Goal: Communication & Community: Answer question/provide support

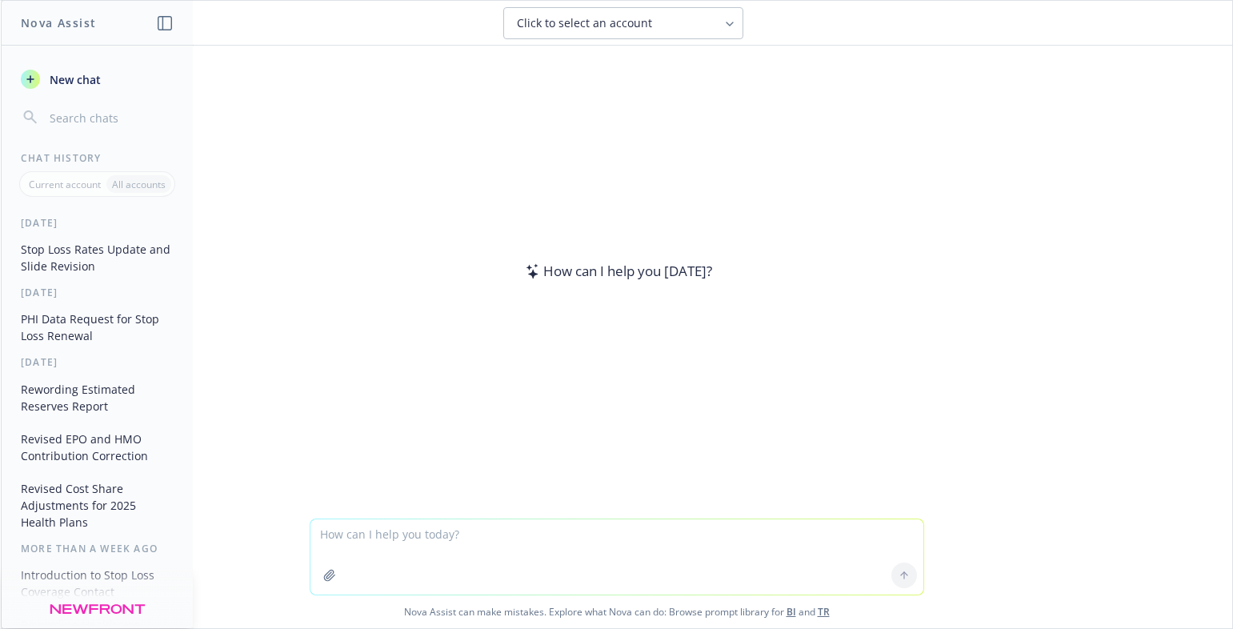
click at [348, 528] on textarea at bounding box center [616, 556] width 613 height 75
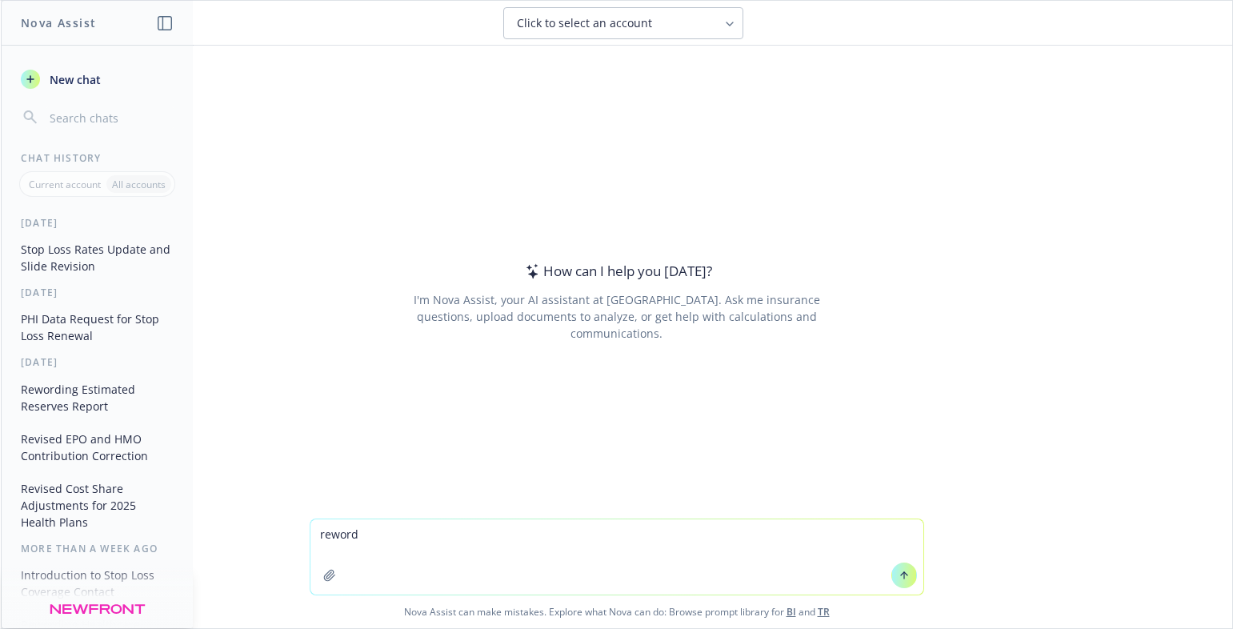
click at [338, 554] on textarea "reword" at bounding box center [616, 556] width 613 height 75
paste textarea "Attached is the updated Executive Summary V2 illustrating renewal cost projecti…"
type textarea "reword Attached is the updated Executive Summary V2 illustrating renewal cost p…"
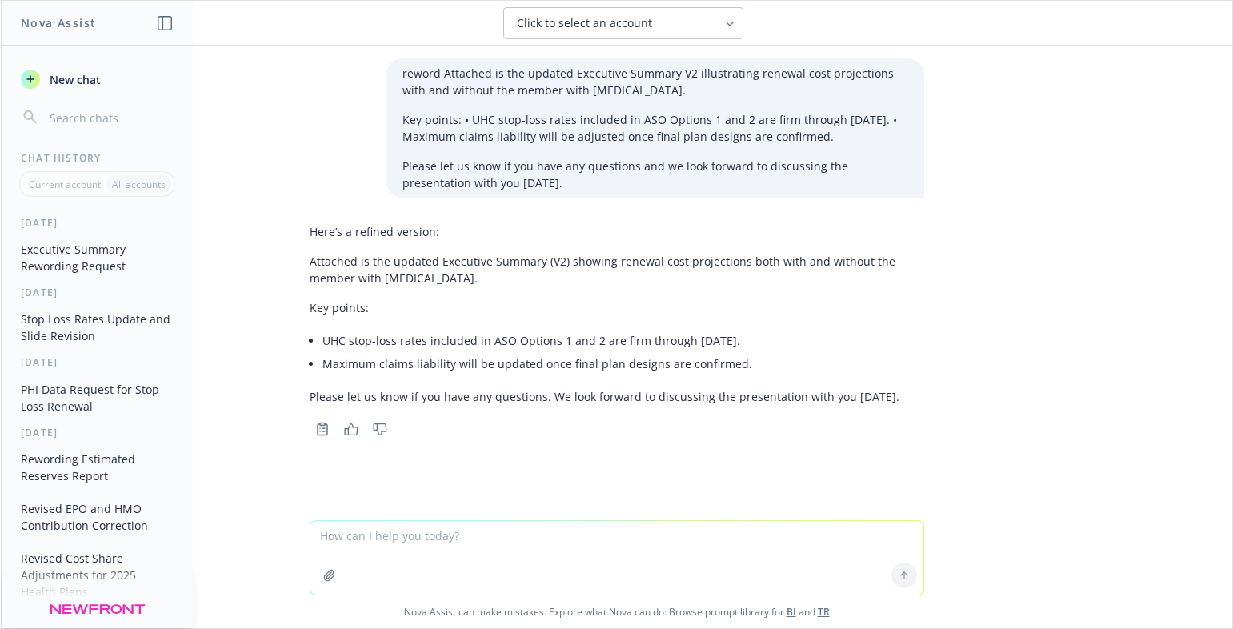
drag, startPoint x: 890, startPoint y: 302, endPoint x: 690, endPoint y: 129, distance: 264.4
click at [890, 302] on p "Key points:" at bounding box center [617, 307] width 615 height 17
